Goal: Task Accomplishment & Management: Manage account settings

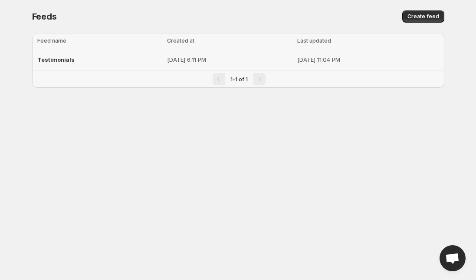
click at [97, 59] on div "Testimonials" at bounding box center [99, 60] width 125 height 16
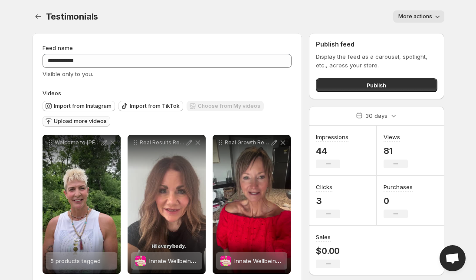
scroll to position [15, 0]
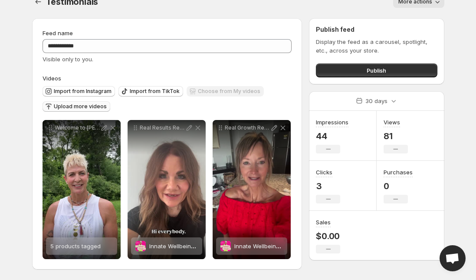
click at [86, 105] on span "Upload more videos" at bounding box center [80, 106] width 53 height 7
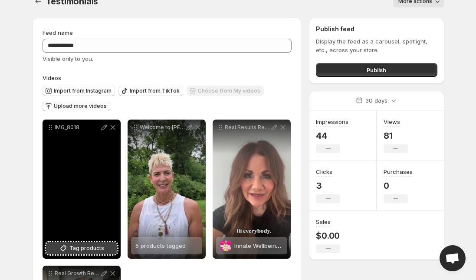
click at [92, 250] on span "Tag products" at bounding box center [86, 248] width 35 height 9
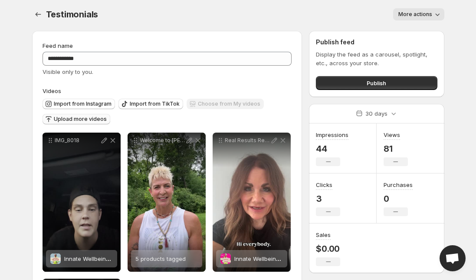
scroll to position [0, 0]
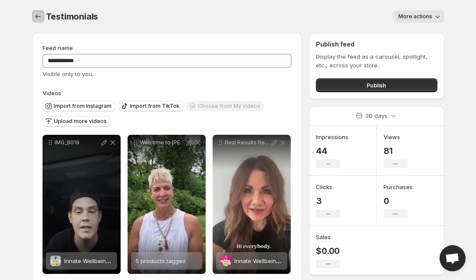
click at [39, 18] on icon "Settings" at bounding box center [38, 16] width 9 height 9
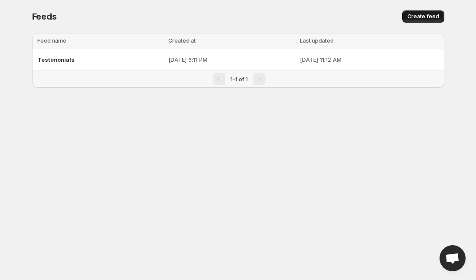
click at [428, 19] on span "Create feed" at bounding box center [424, 16] width 32 height 7
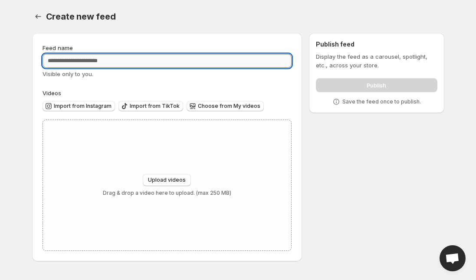
click at [102, 61] on input "Feed name" at bounding box center [168, 61] width 250 height 14
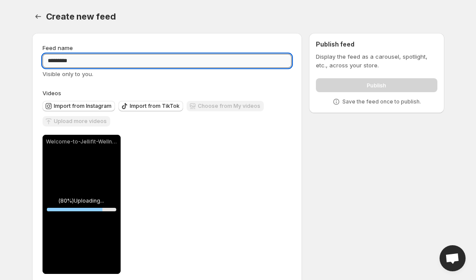
drag, startPoint x: 94, startPoint y: 63, endPoint x: 45, endPoint y: 56, distance: 49.9
click at [45, 56] on input "*********" at bounding box center [168, 61] width 250 height 14
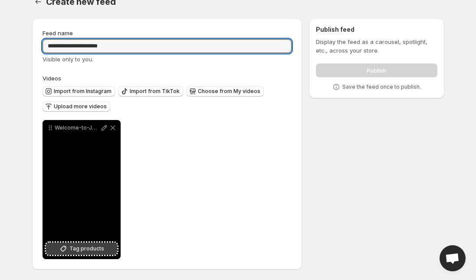
type input "**********"
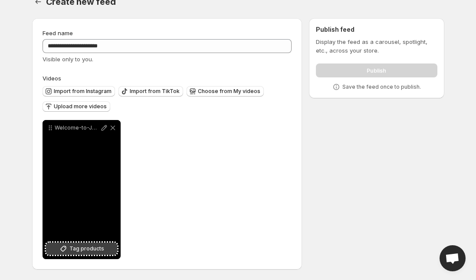
click at [90, 252] on span "Tag products" at bounding box center [86, 248] width 35 height 9
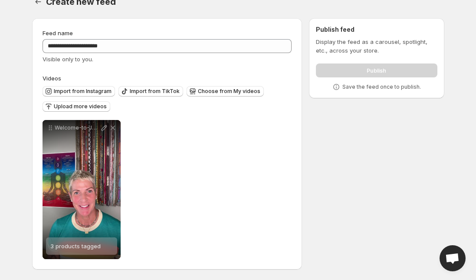
scroll to position [0, 0]
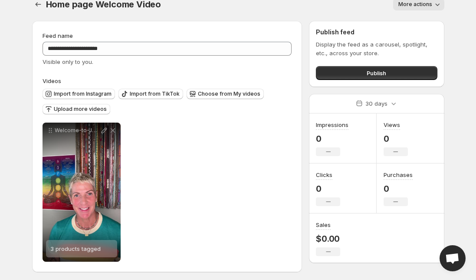
scroll to position [15, 0]
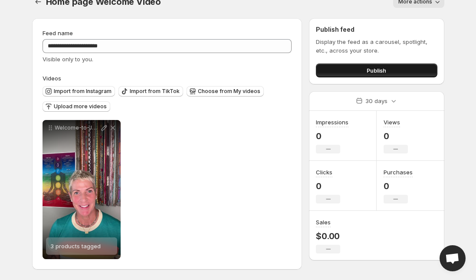
click at [345, 74] on button "Publish" at bounding box center [376, 70] width 121 height 14
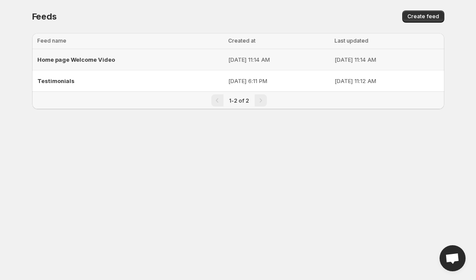
click at [109, 63] on span "Home page Welcome Video" at bounding box center [76, 59] width 78 height 7
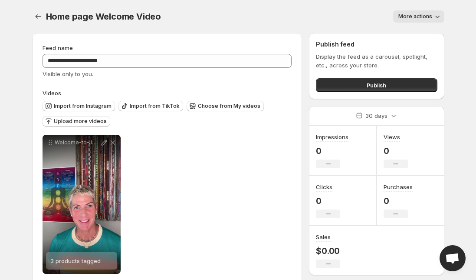
click at [441, 17] on icon "button" at bounding box center [437, 16] width 9 height 9
click at [447, 30] on div "**********" at bounding box center [238, 147] width 433 height 294
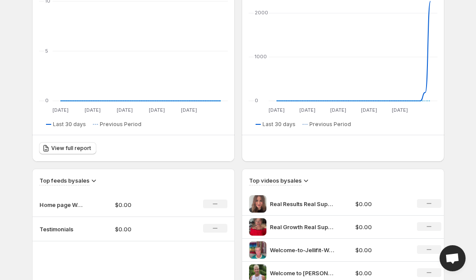
scroll to position [182, 0]
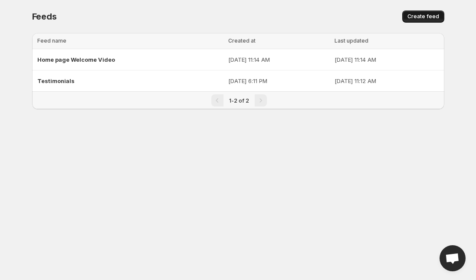
click at [419, 15] on span "Create feed" at bounding box center [424, 16] width 32 height 7
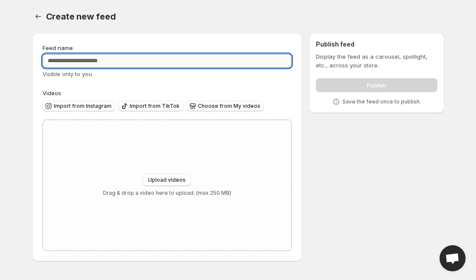
click at [118, 63] on input "Feed name" at bounding box center [168, 61] width 250 height 14
type input "**********"
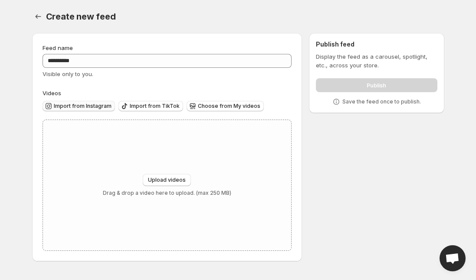
click at [98, 104] on span "Import from Instagram" at bounding box center [83, 105] width 58 height 7
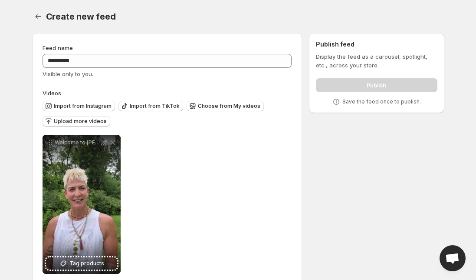
scroll to position [15, 0]
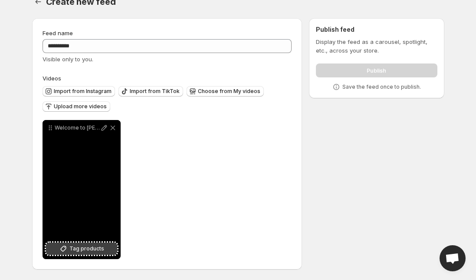
click at [71, 250] on span "Tag products" at bounding box center [86, 248] width 35 height 9
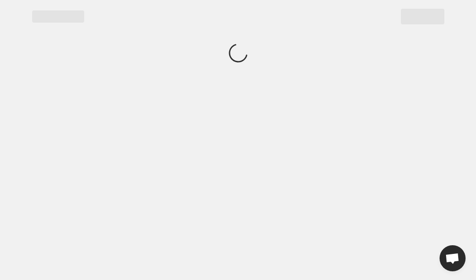
scroll to position [0, 0]
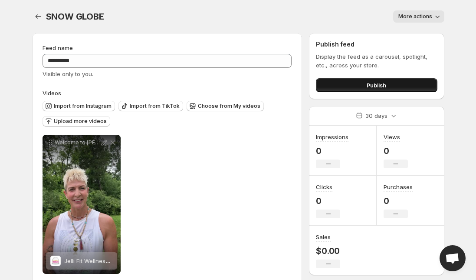
click at [355, 89] on button "Publish" at bounding box center [376, 85] width 121 height 14
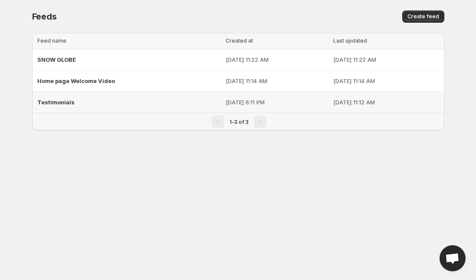
click at [71, 101] on span "Testimonials" at bounding box center [55, 102] width 37 height 7
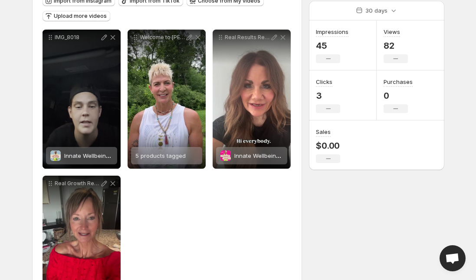
scroll to position [121, 0]
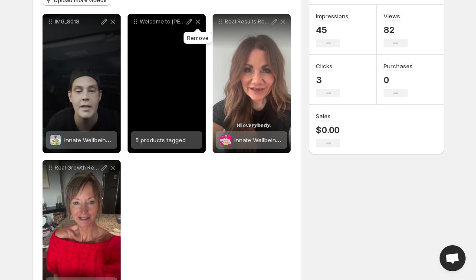
click at [198, 22] on icon at bounding box center [198, 21] width 9 height 9
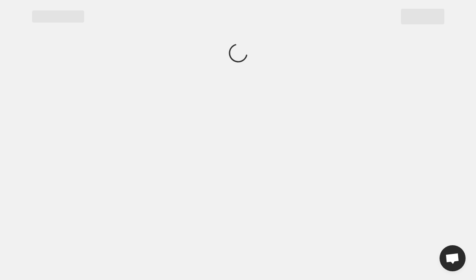
scroll to position [0, 0]
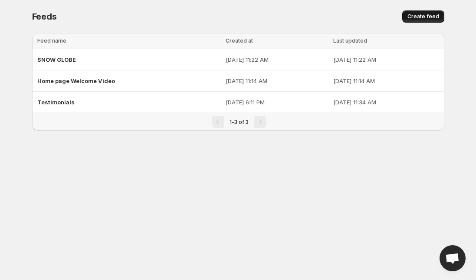
click at [439, 14] on button "Create feed" at bounding box center [423, 16] width 42 height 12
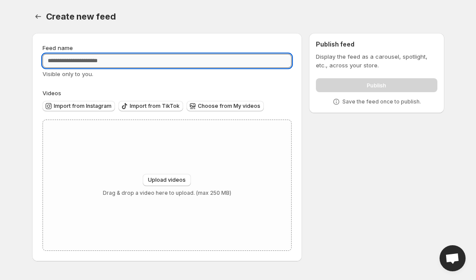
click at [135, 63] on input "Feed name" at bounding box center [168, 61] width 250 height 14
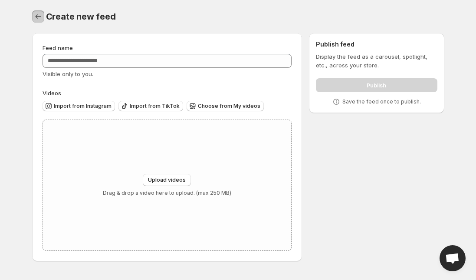
click at [37, 15] on icon "Settings" at bounding box center [38, 16] width 9 height 9
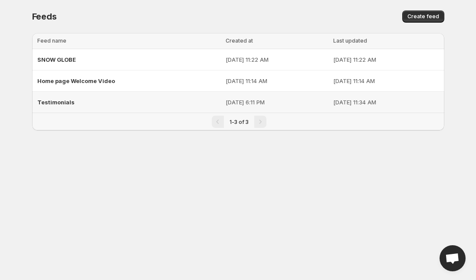
click at [60, 102] on span "Testimonials" at bounding box center [55, 102] width 37 height 7
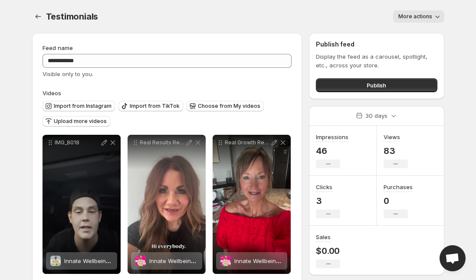
scroll to position [15, 0]
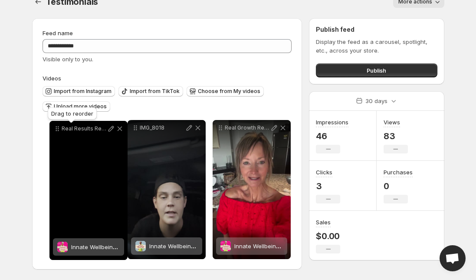
drag, startPoint x: 133, startPoint y: 129, endPoint x: 55, endPoint y: 130, distance: 78.2
click at [55, 130] on icon at bounding box center [57, 128] width 9 height 9
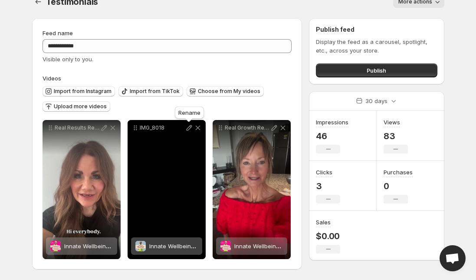
click at [190, 130] on icon at bounding box center [189, 127] width 9 height 9
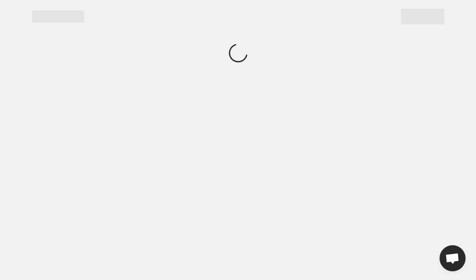
scroll to position [0, 0]
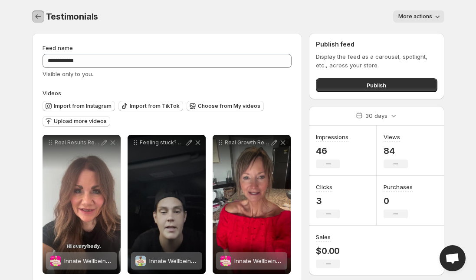
click at [39, 18] on icon "Settings" at bounding box center [38, 16] width 9 height 9
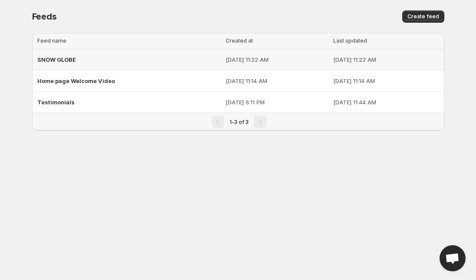
click at [117, 57] on div "SNOW GLOBE" at bounding box center [128, 60] width 183 height 16
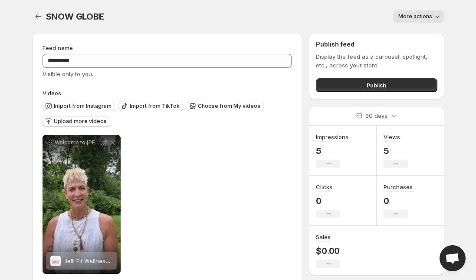
click at [422, 22] on button "More actions" at bounding box center [418, 16] width 51 height 12
click at [407, 35] on span "Delete" at bounding box center [407, 34] width 17 height 7
